Goal: Task Accomplishment & Management: Use online tool/utility

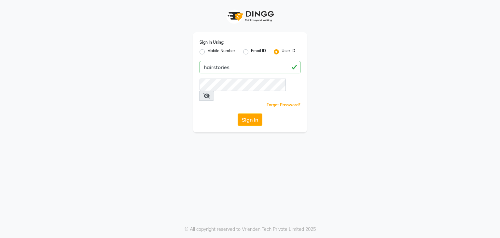
type input "hairstories"
click at [238, 113] on button "Sign In" at bounding box center [250, 119] width 25 height 12
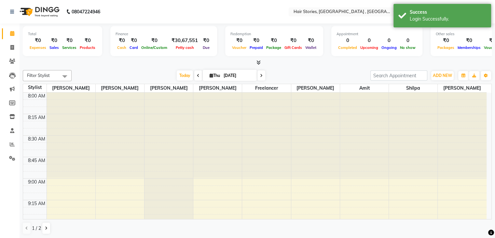
click at [260, 64] on icon at bounding box center [259, 62] width 4 height 5
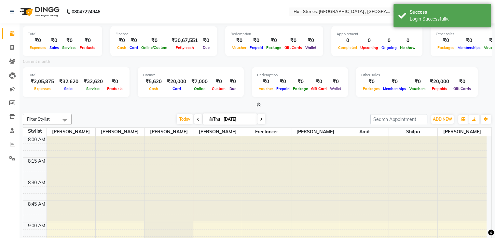
click at [257, 105] on icon at bounding box center [259, 104] width 4 height 5
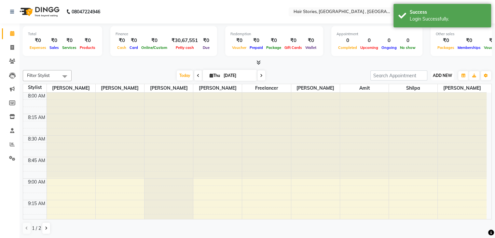
click at [437, 77] on span "ADD NEW" at bounding box center [442, 75] width 19 height 5
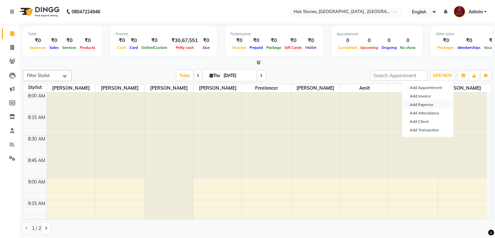
click at [427, 106] on link "Add Expense" at bounding box center [427, 104] width 51 height 8
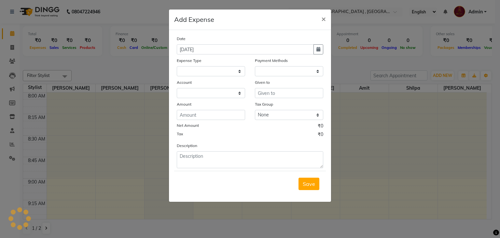
select select
select select "1"
select select "2438"
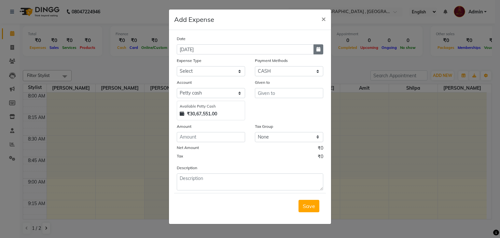
click at [315, 49] on button "button" at bounding box center [319, 49] width 10 height 10
select select "9"
select select "2025"
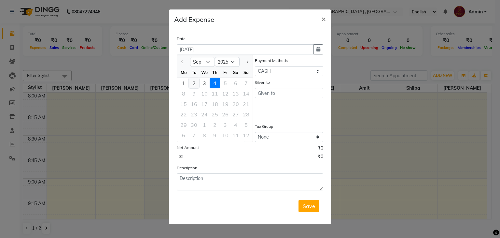
click at [191, 83] on div "2" at bounding box center [194, 83] width 10 height 10
type input "[DATE]"
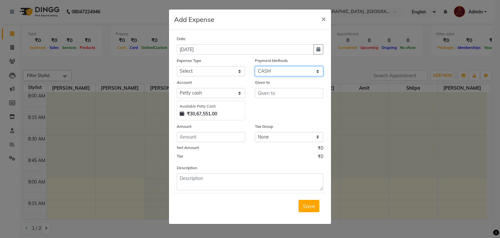
click at [281, 74] on select "Select PhonePe NearBuy Package Master Card BharatPay Card CARD PayTM Prepaid Vo…" at bounding box center [289, 71] width 68 height 10
select select "5"
click at [255, 67] on select "Select PhonePe NearBuy Package Master Card BharatPay Card CARD PayTM Prepaid Vo…" at bounding box center [289, 71] width 68 height 10
select select "560"
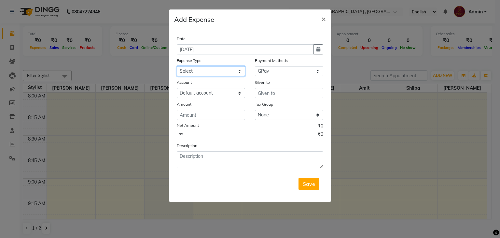
click at [222, 73] on select "Select Advance Salary Amits Expense Bank charges Car maintenance Cash transfer …" at bounding box center [211, 71] width 68 height 10
select select "6017"
click at [177, 67] on select "Select Advance Salary Amits Expense Bank charges Car maintenance Cash transfer …" at bounding box center [211, 71] width 68 height 10
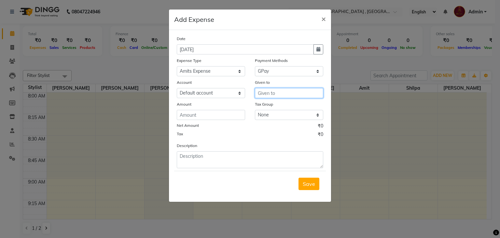
click at [276, 94] on input "text" at bounding box center [289, 93] width 68 height 10
type input "Bandra Worli Sea Link Pass"
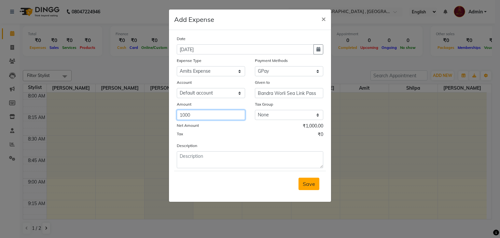
type input "1000"
click at [305, 180] on button "Save" at bounding box center [309, 183] width 21 height 12
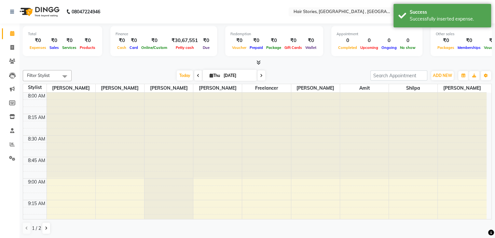
click at [259, 63] on icon at bounding box center [259, 62] width 4 height 5
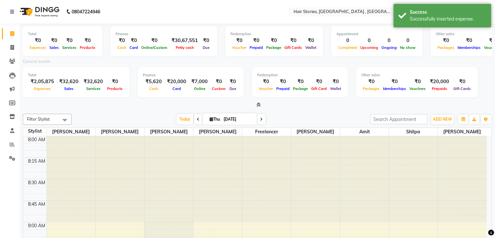
click at [259, 105] on icon at bounding box center [259, 104] width 4 height 5
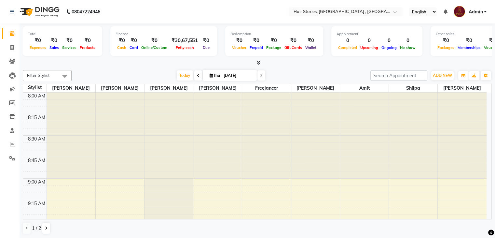
click at [257, 61] on icon at bounding box center [259, 62] width 4 height 5
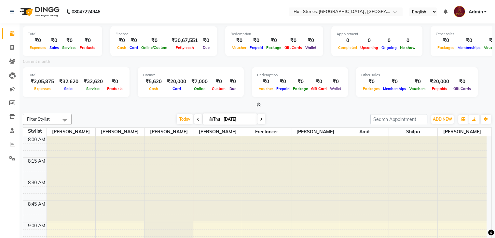
click at [257, 102] on span at bounding box center [257, 105] width 7 height 7
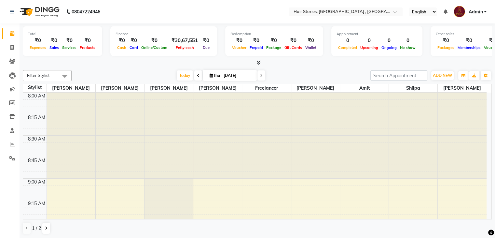
click at [261, 62] on icon at bounding box center [259, 62] width 4 height 5
